Goal: Task Accomplishment & Management: Manage account settings

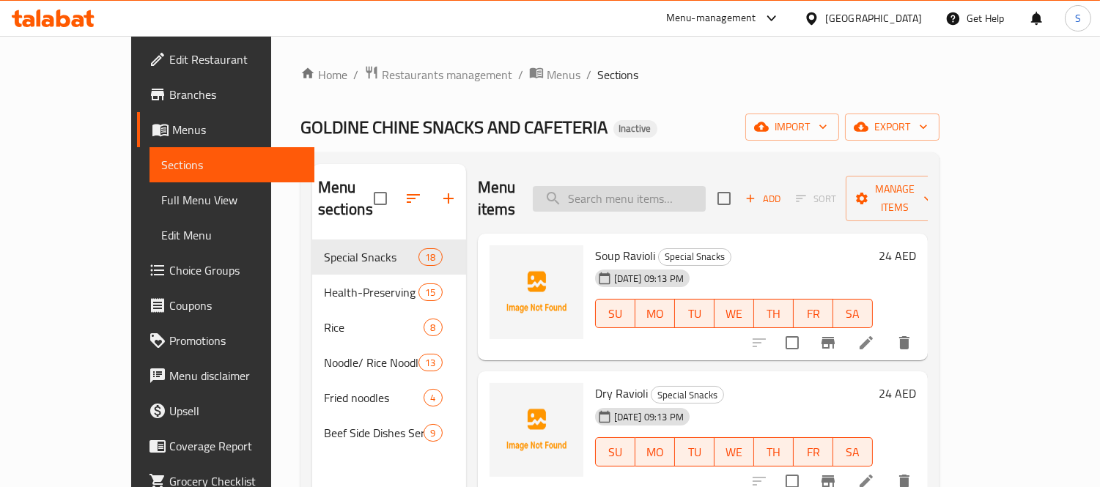
drag, startPoint x: 625, startPoint y: 169, endPoint x: 633, endPoint y: 177, distance: 11.4
click at [553, 171] on div "Menu items Add Sort Manage items" at bounding box center [703, 199] width 450 height 70
click at [553, 189] on input "search" at bounding box center [619, 199] width 173 height 26
paste input "Beef"
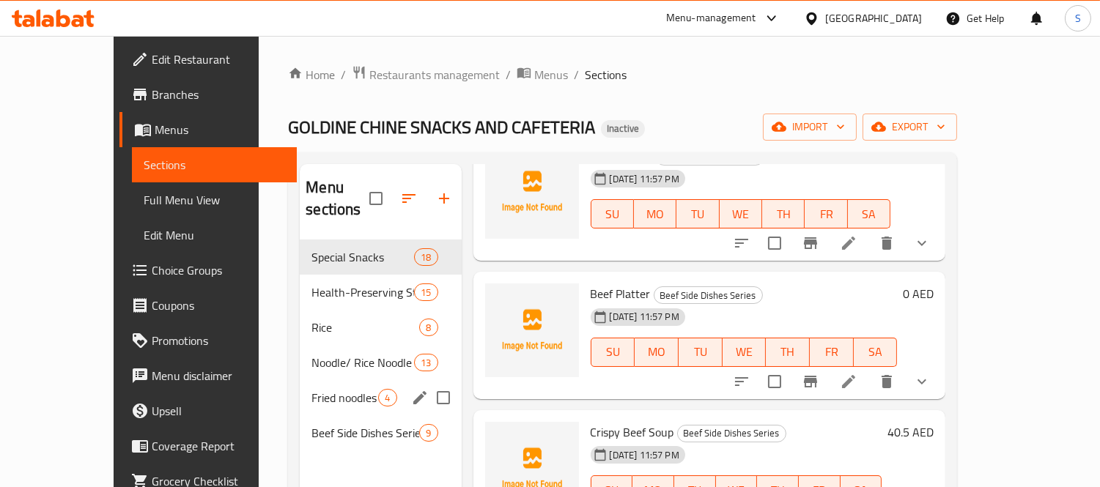
type input "Beef"
click at [306, 380] on div "Fried noodles 4" at bounding box center [380, 397] width 161 height 35
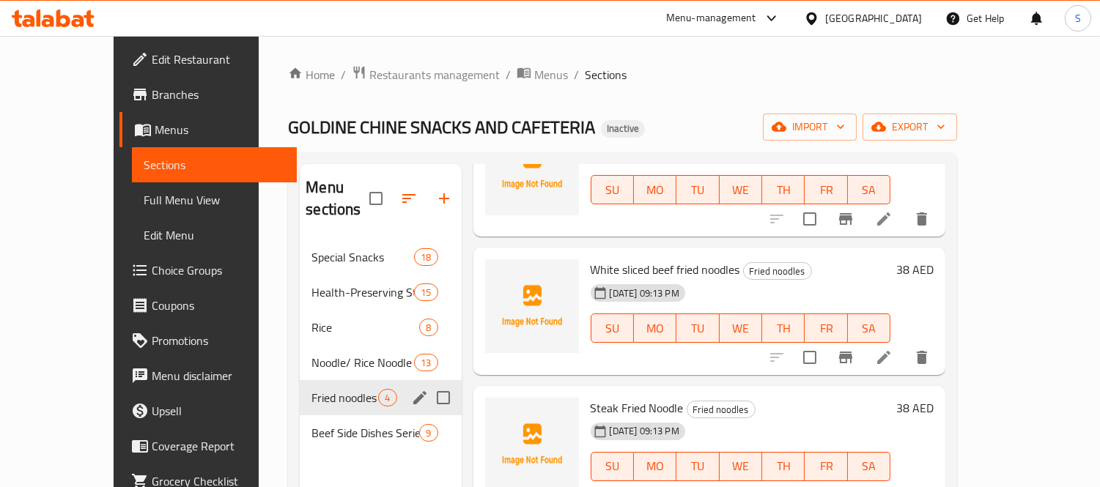
scroll to position [101, 0]
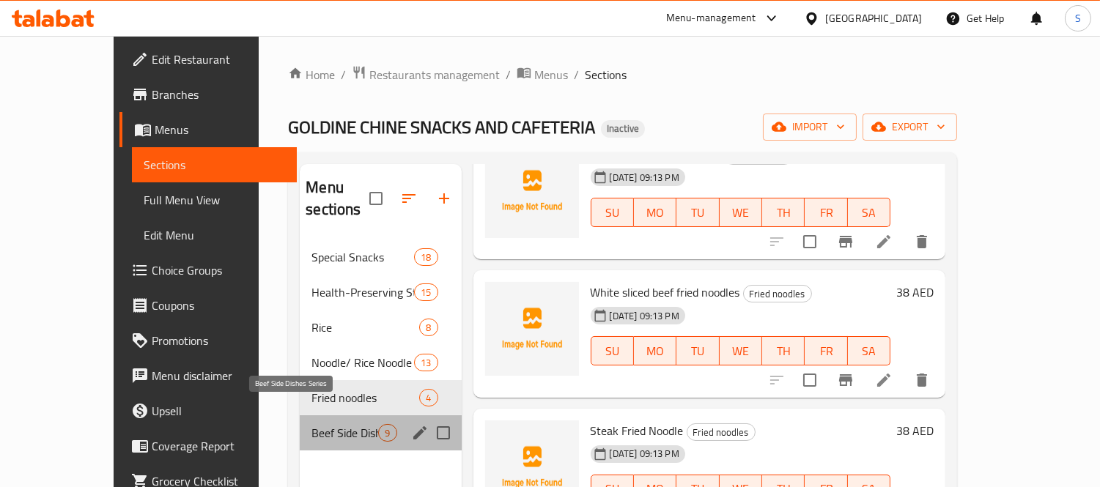
click at [313, 424] on span "Beef Side Dishes Series" at bounding box center [345, 433] width 67 height 18
